Goal: Information Seeking & Learning: Learn about a topic

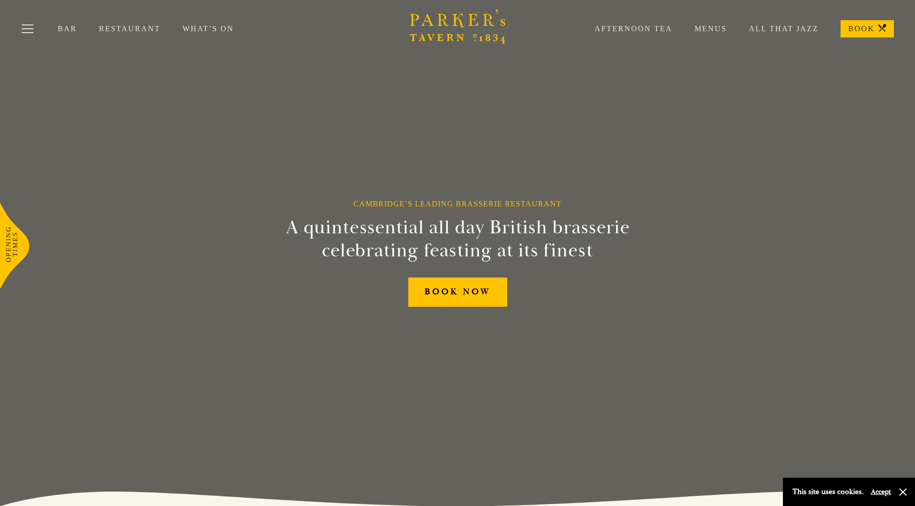
click at [707, 29] on link "Menus" at bounding box center [699, 29] width 54 height 10
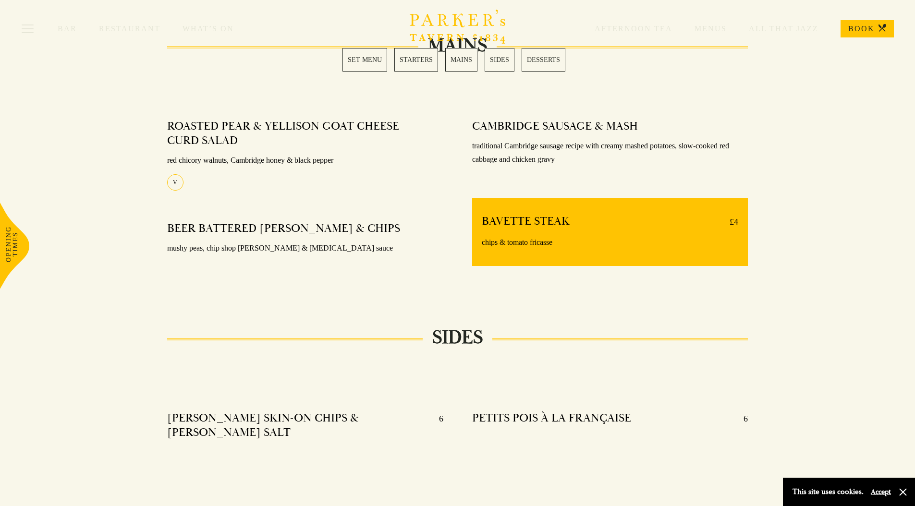
scroll to position [702, 0]
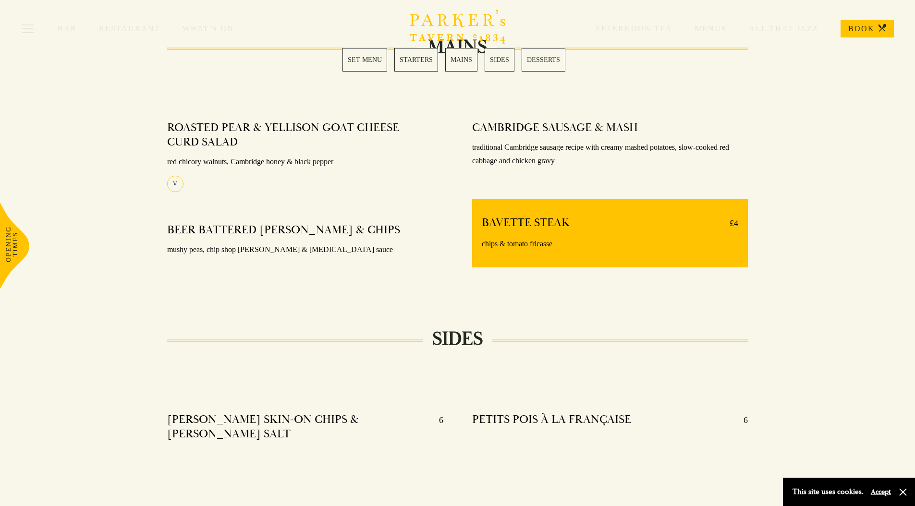
click at [195, 128] on h4 "ROASTED PEAR & YELLISON GOAT CHEESE CURD SALAD" at bounding box center [300, 135] width 267 height 29
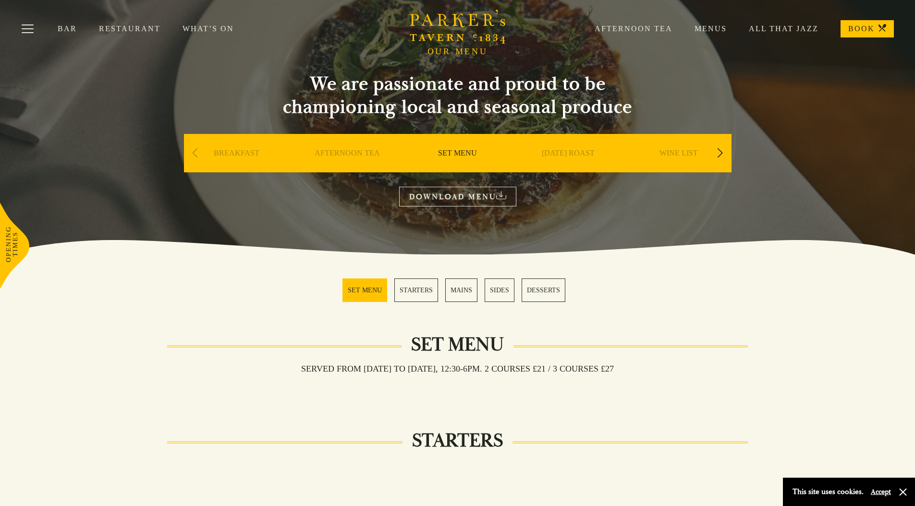
scroll to position [0, 0]
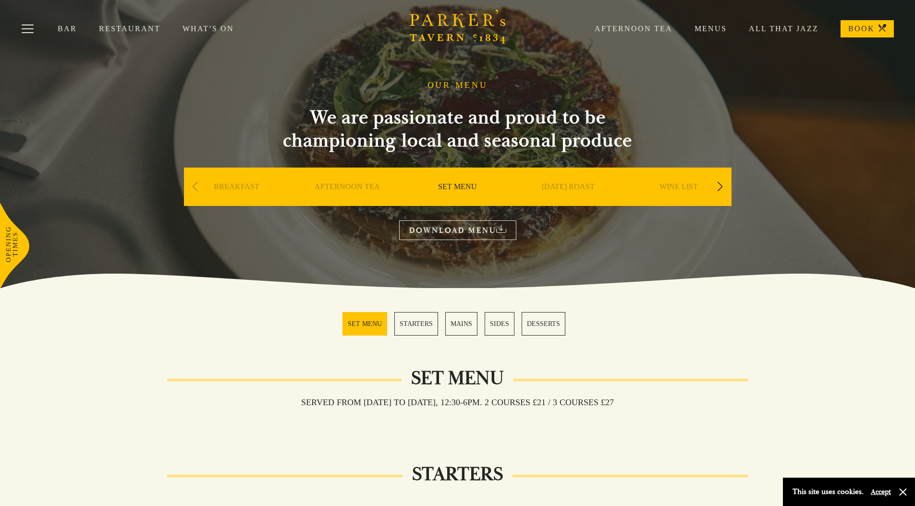
click at [357, 185] on link "AFTERNOON TEA" at bounding box center [347, 201] width 65 height 38
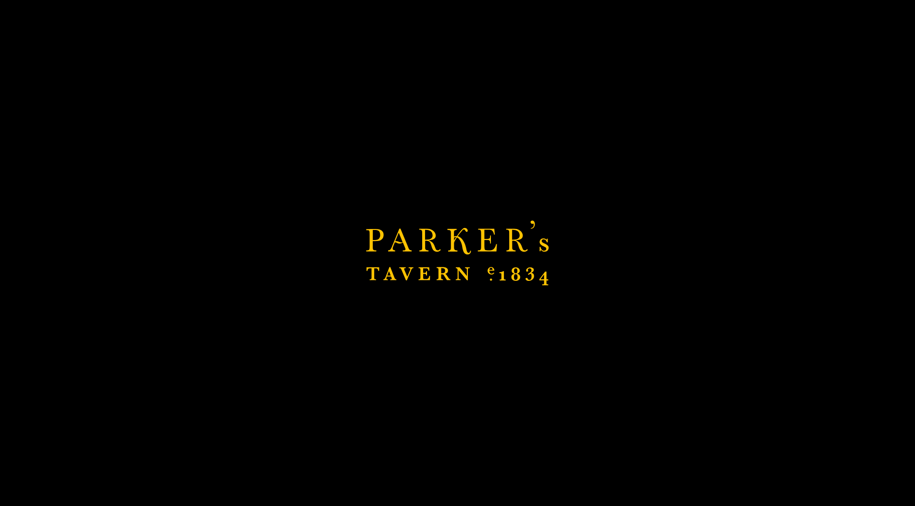
scroll to position [678, 0]
